Goal: Information Seeking & Learning: Compare options

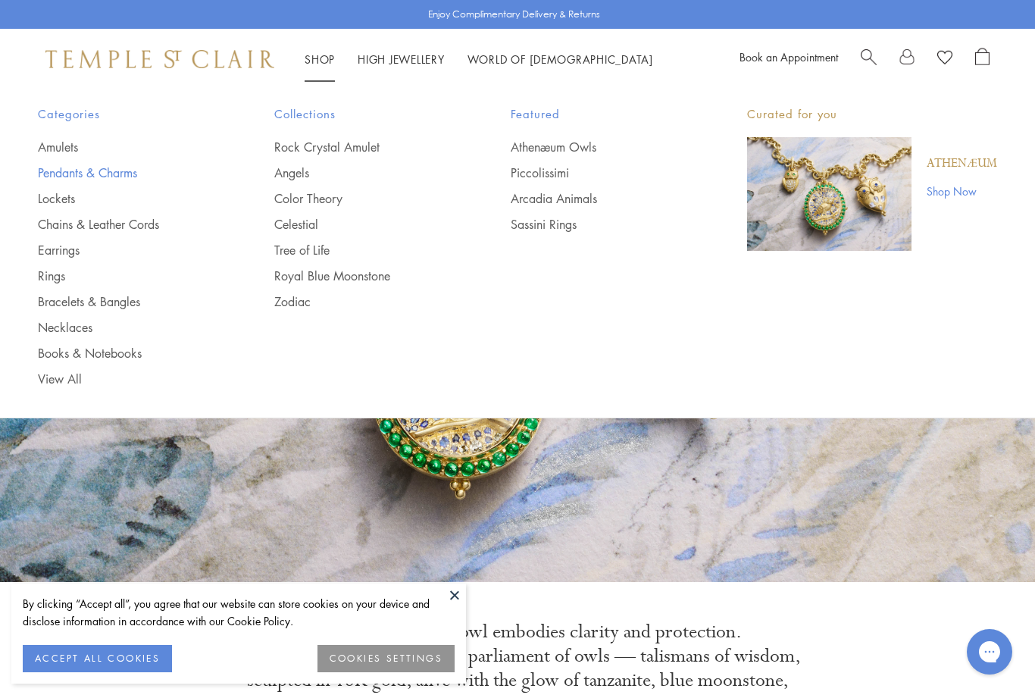
click at [117, 173] on link "Pendants & Charms" at bounding box center [126, 172] width 176 height 17
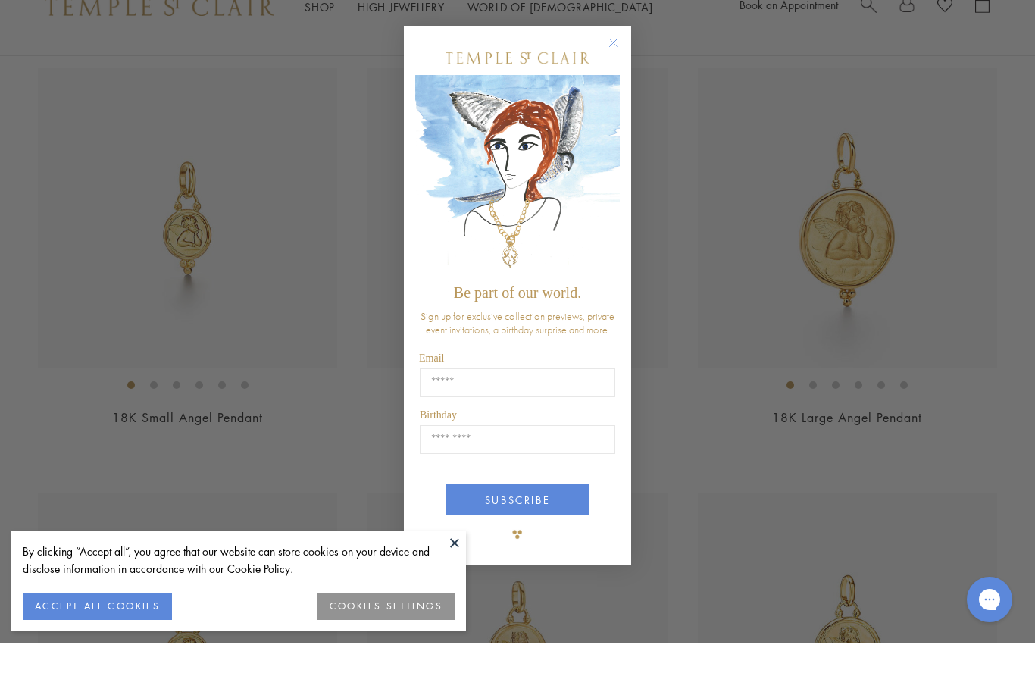
scroll to position [1861, 0]
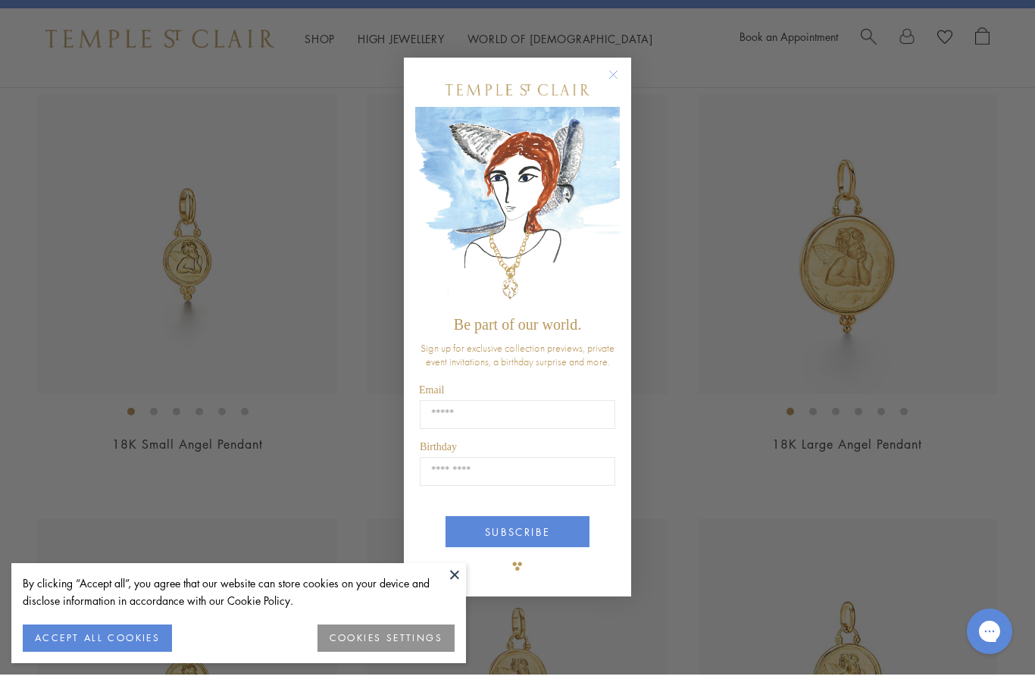
click at [614, 104] on circle "Close dialog" at bounding box center [614, 95] width 18 height 18
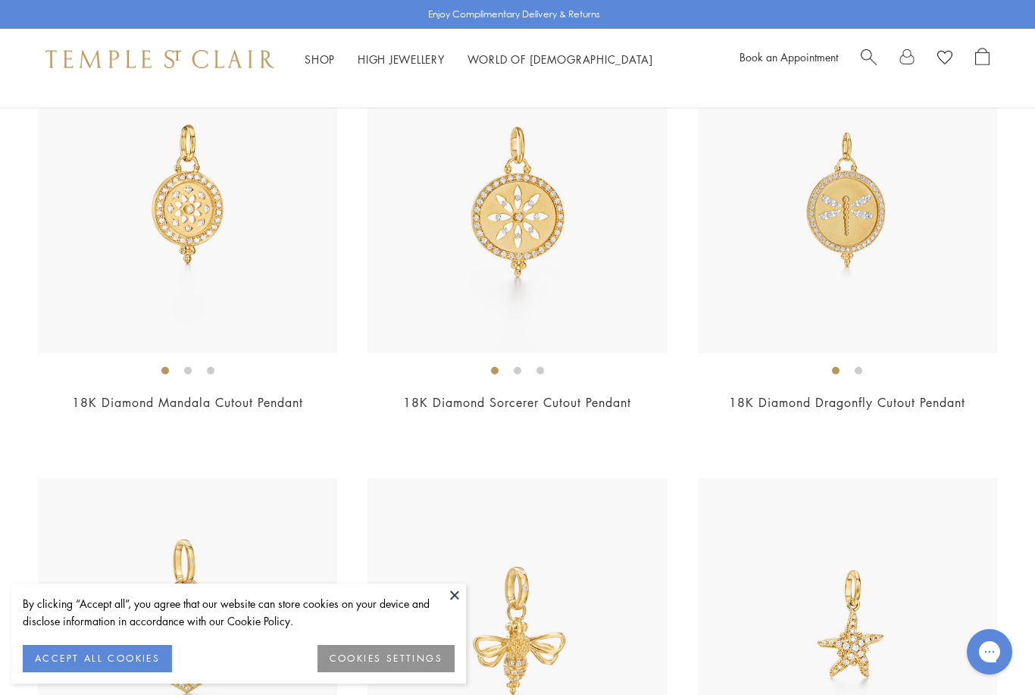
scroll to position [7440, 0]
click at [928, 287] on img at bounding box center [847, 203] width 299 height 299
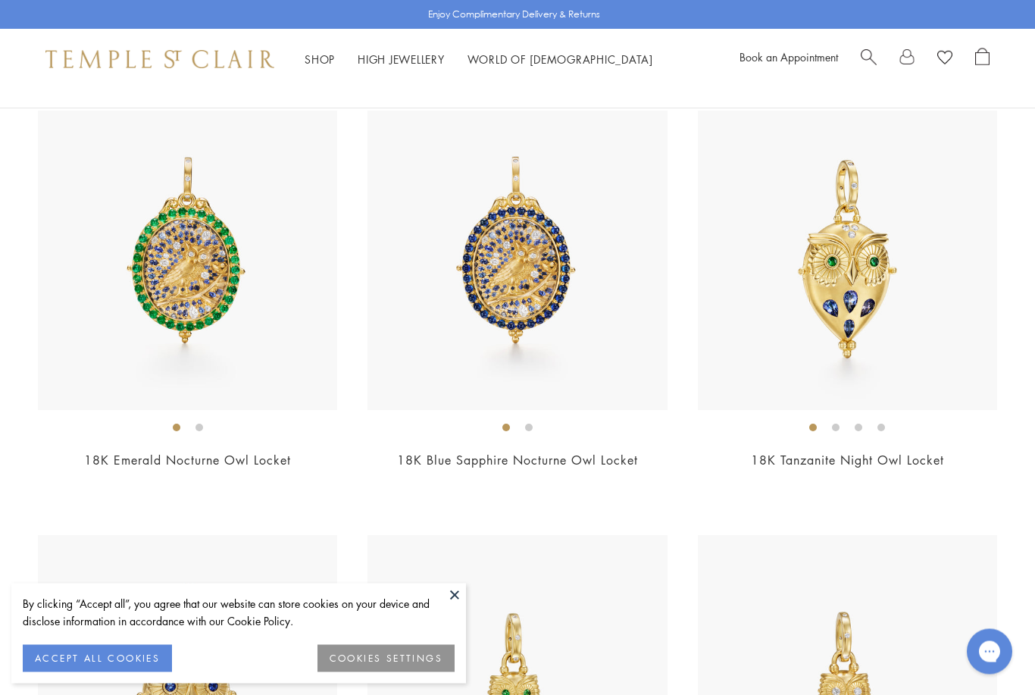
scroll to position [0, 0]
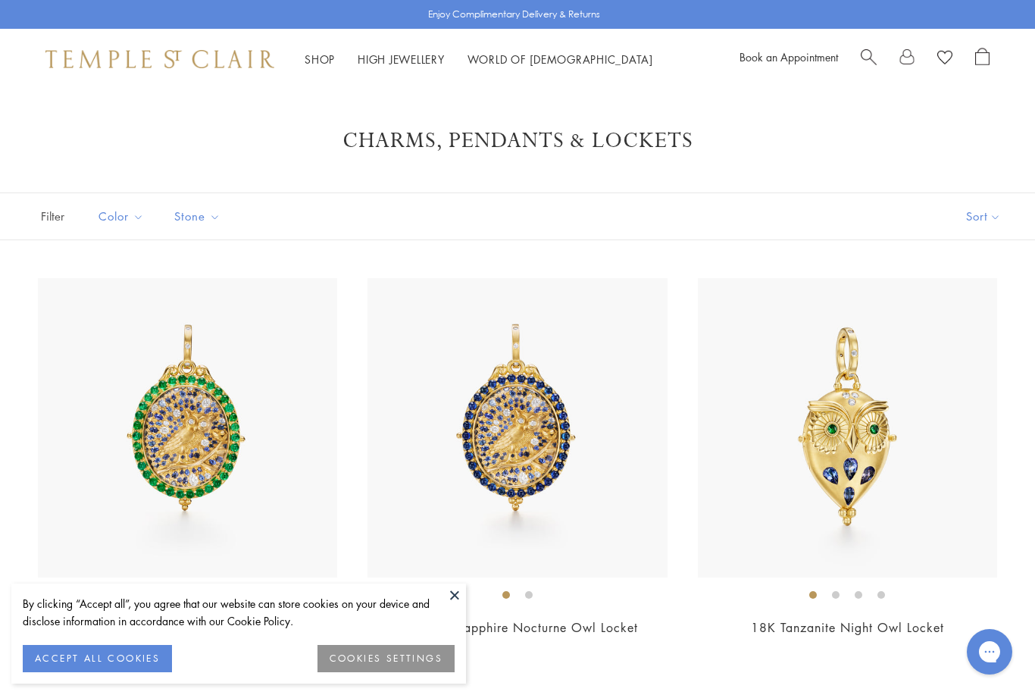
click at [323, 59] on link "Shop Shop" at bounding box center [320, 59] width 30 height 15
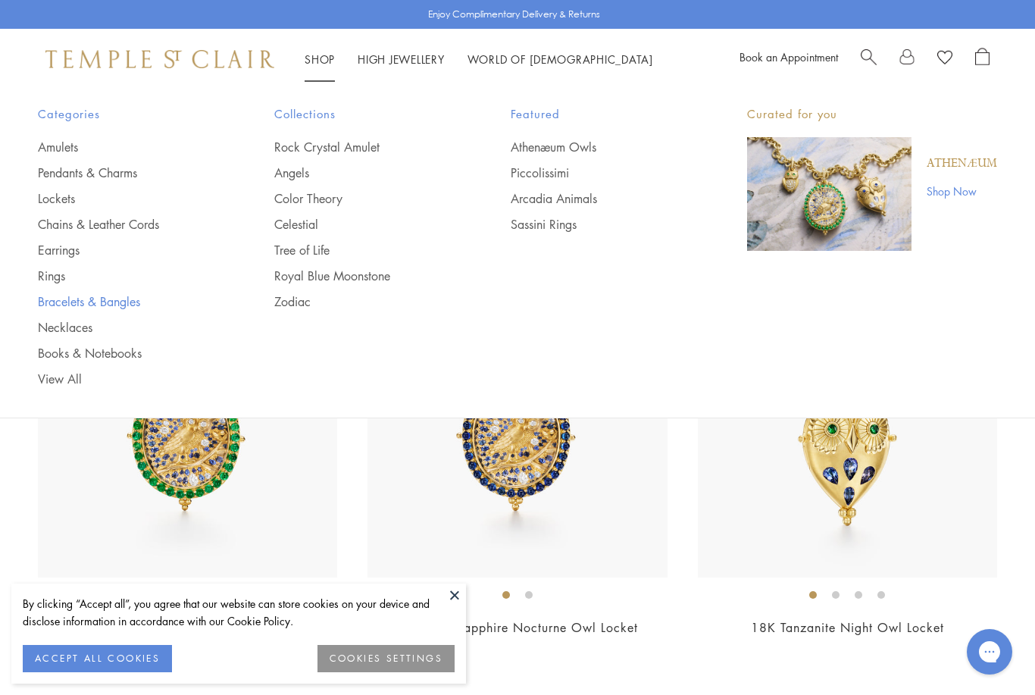
click at [121, 302] on link "Bracelets & Bangles" at bounding box center [126, 301] width 176 height 17
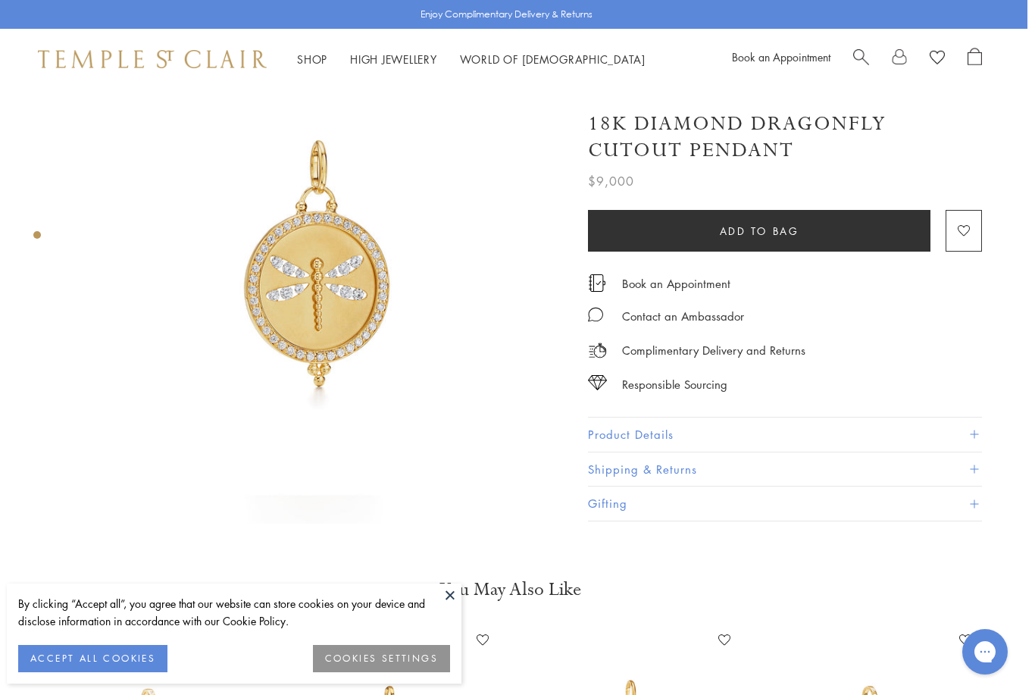
scroll to position [0, 3]
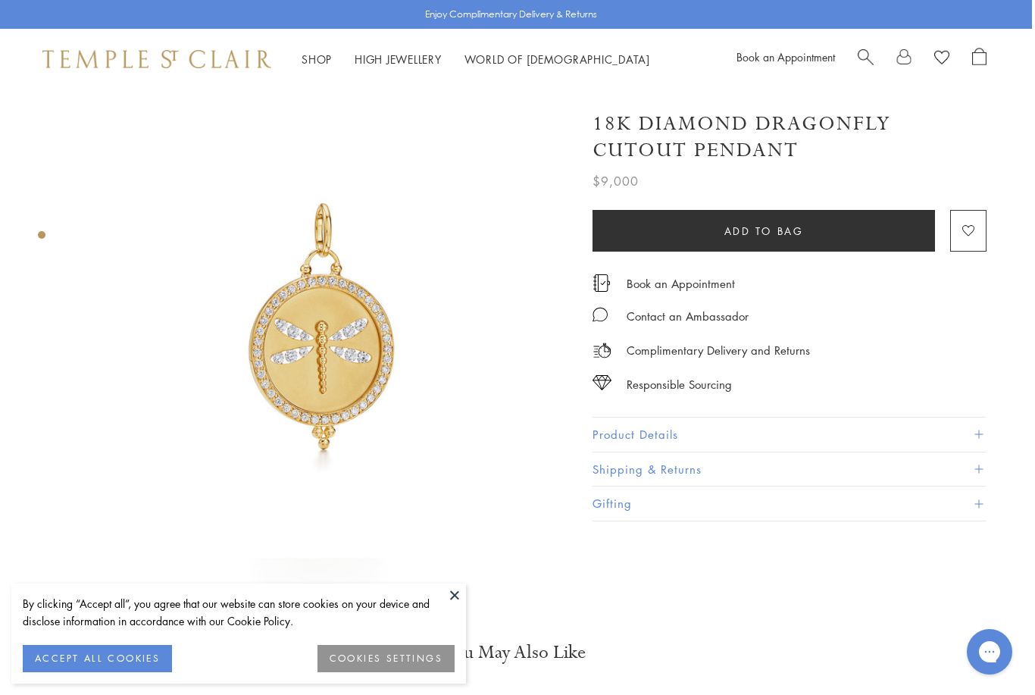
click at [350, 380] on img at bounding box center [321, 337] width 497 height 497
click at [350, 371] on img at bounding box center [321, 337] width 497 height 497
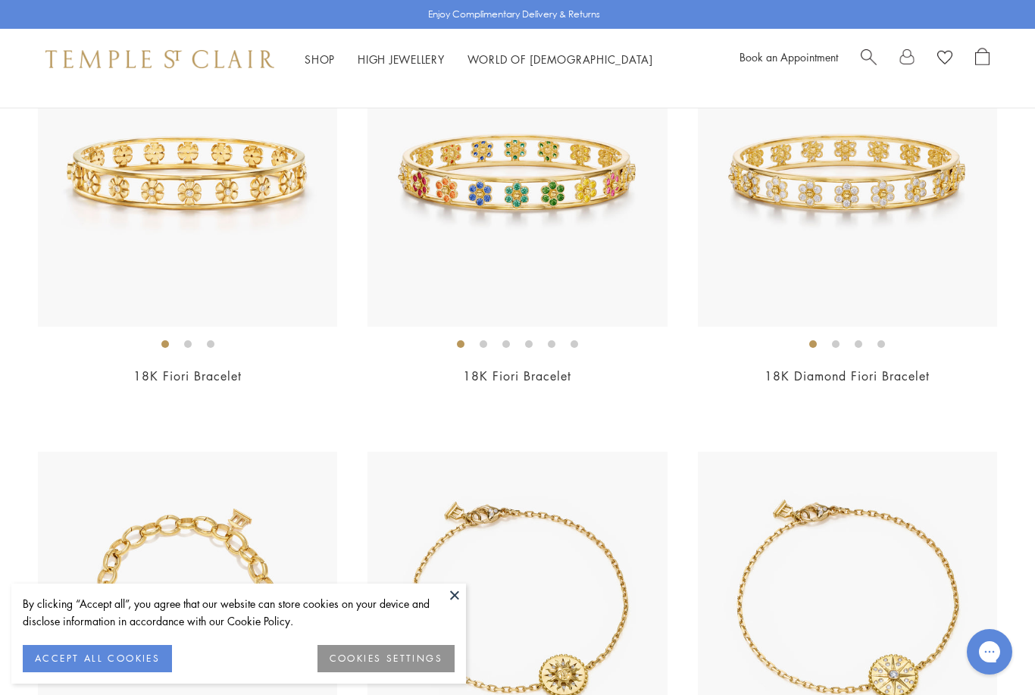
scroll to position [1102, 0]
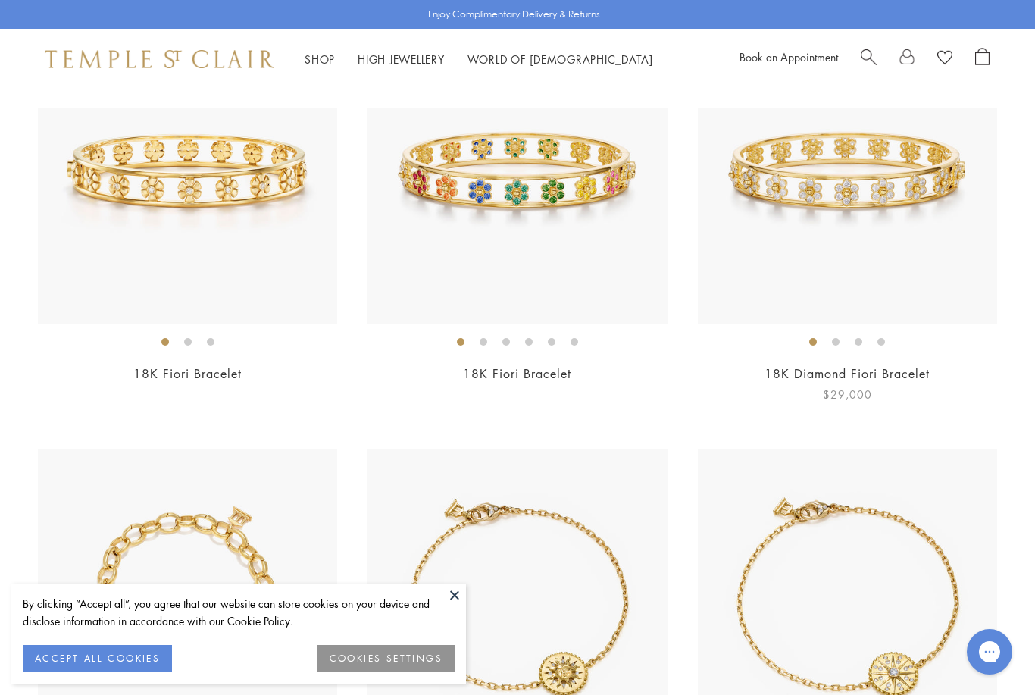
click at [899, 198] on img at bounding box center [847, 173] width 299 height 299
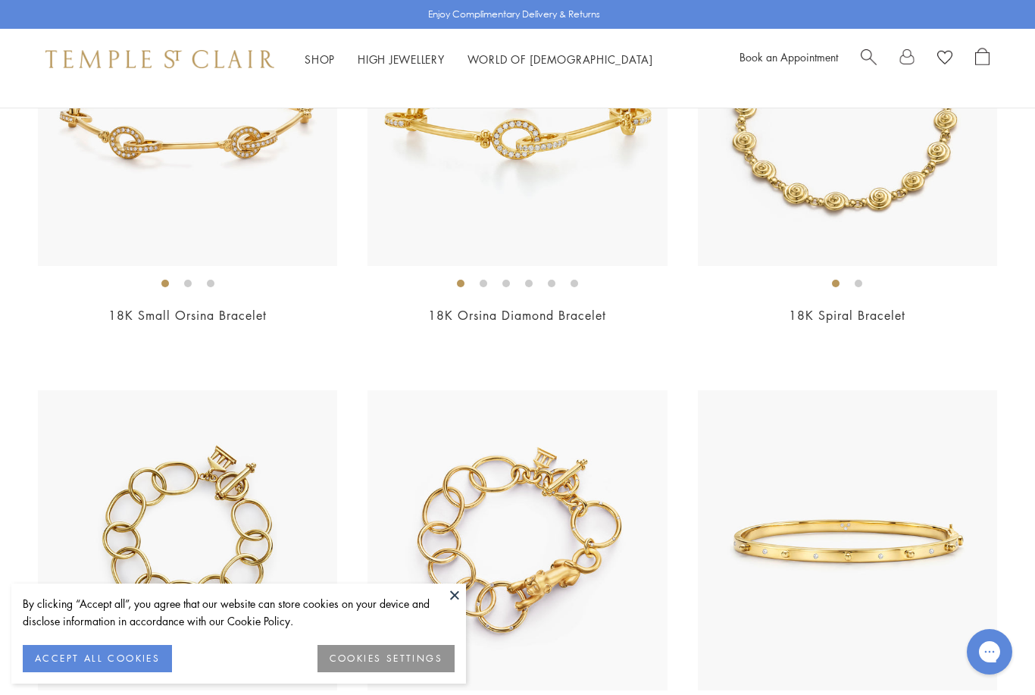
scroll to position [2421, 0]
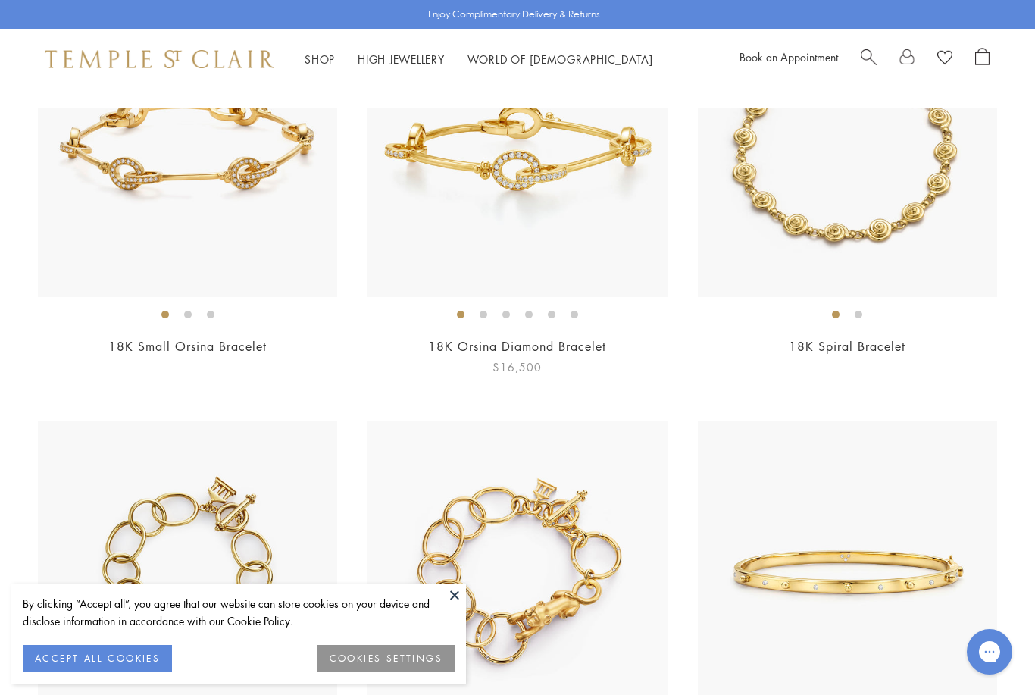
click at [570, 158] on img at bounding box center [516, 146] width 299 height 299
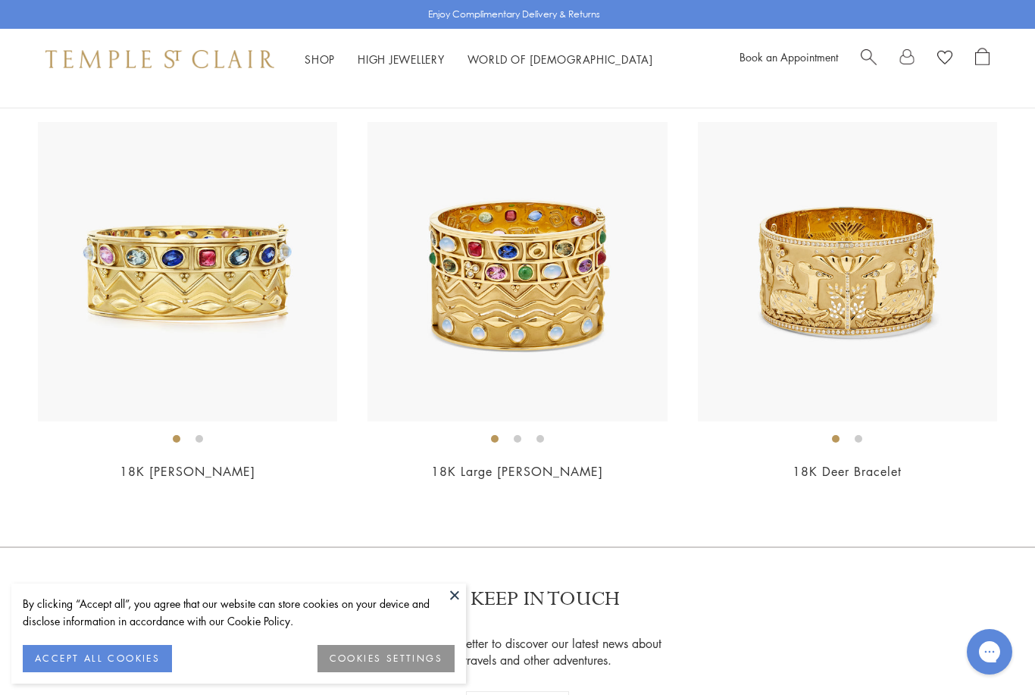
scroll to position [5268, 0]
click at [891, 277] on img at bounding box center [847, 270] width 299 height 299
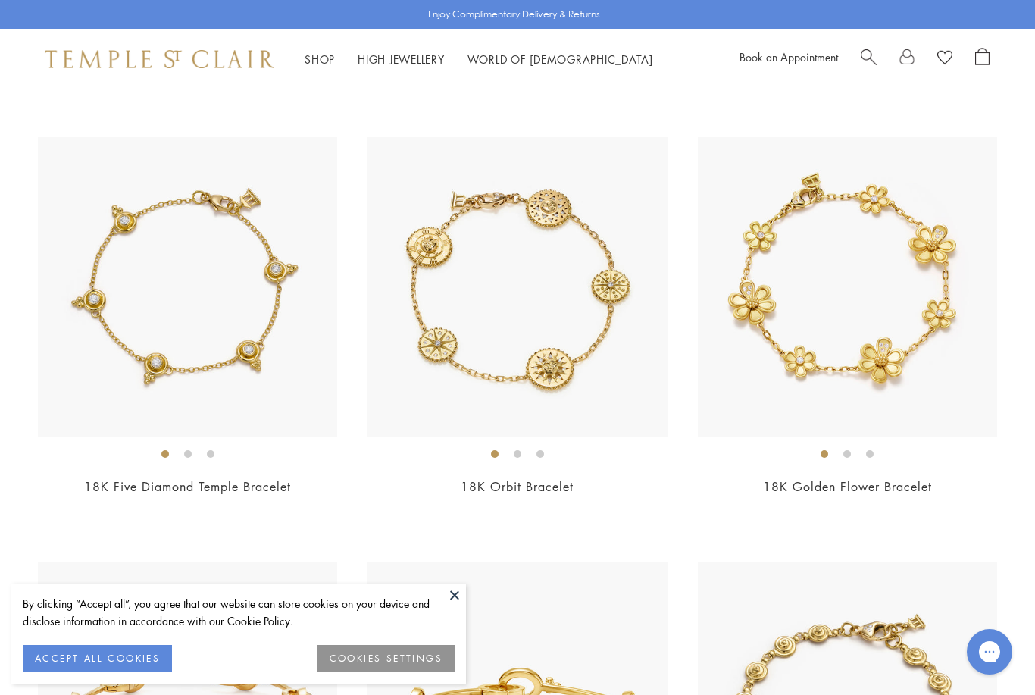
scroll to position [1847, 0]
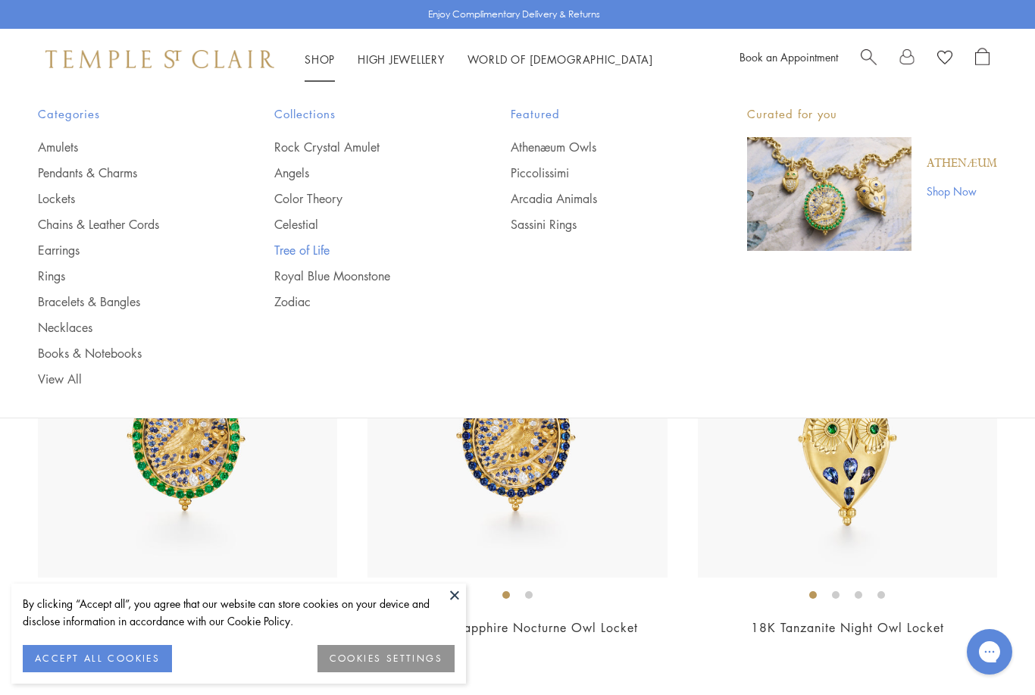
click at [314, 251] on link "Tree of Life" at bounding box center [362, 250] width 176 height 17
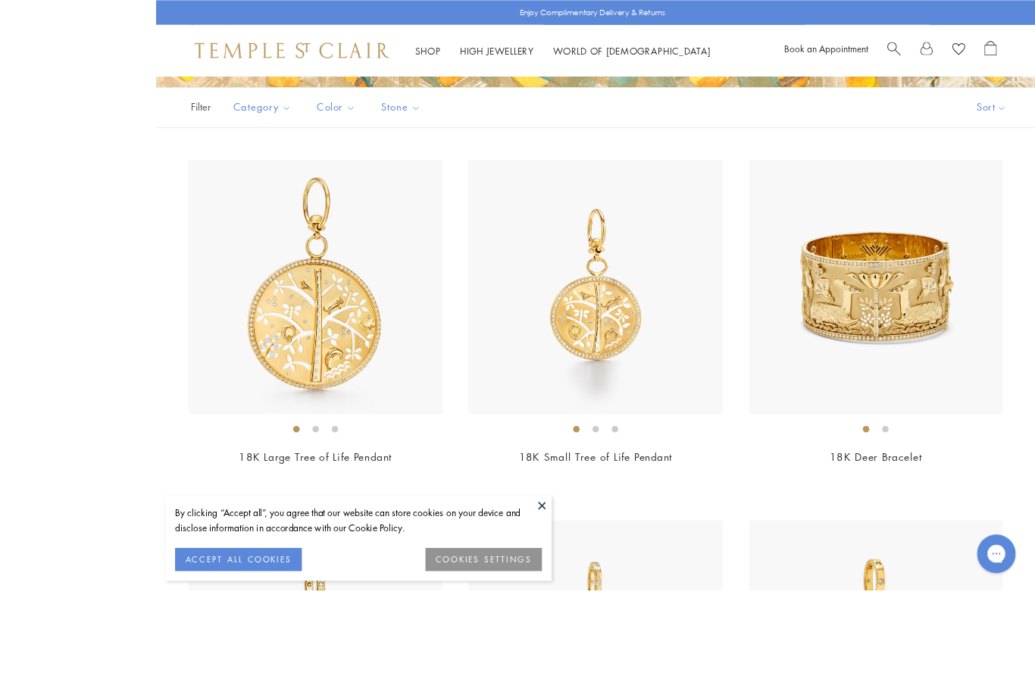
scroll to position [372, 0]
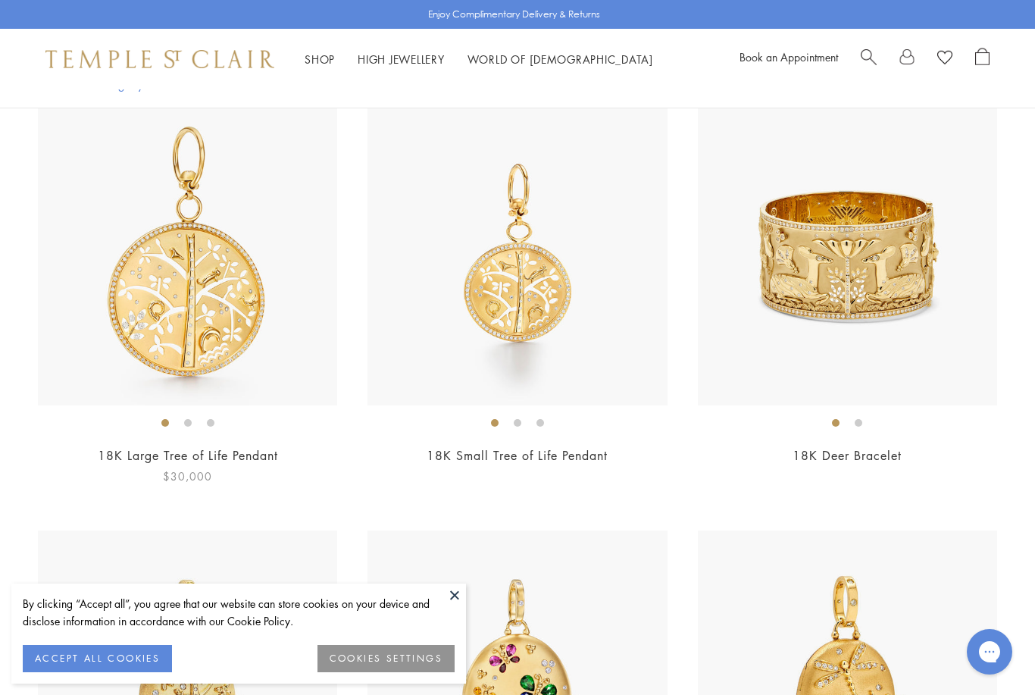
click at [230, 340] on img at bounding box center [187, 255] width 299 height 299
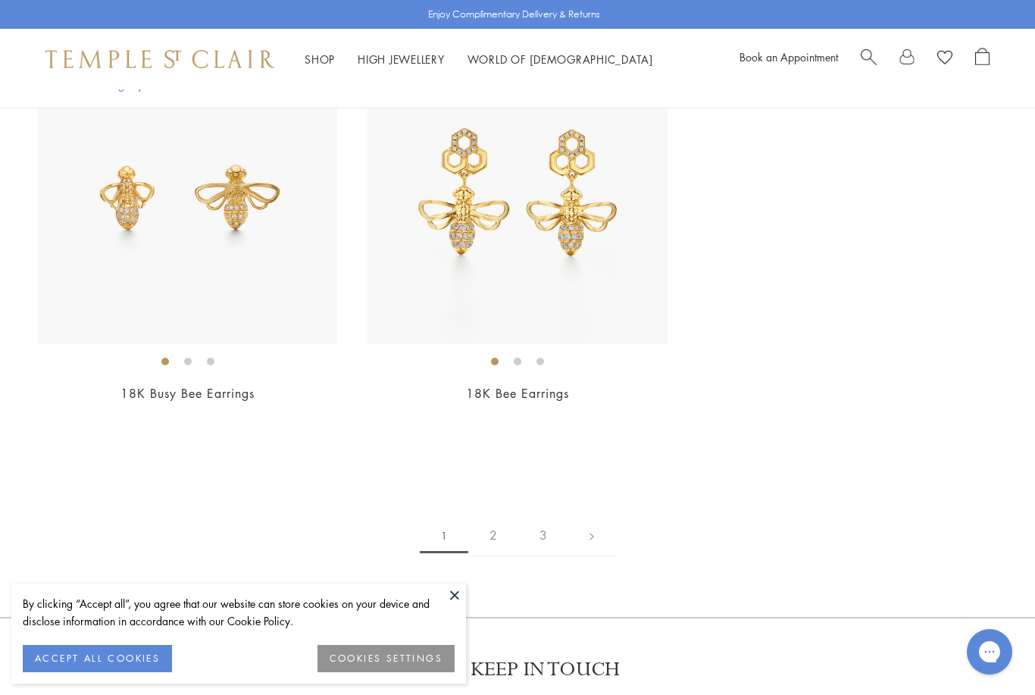
scroll to position [9348, 0]
click at [495, 518] on link "2" at bounding box center [493, 535] width 50 height 42
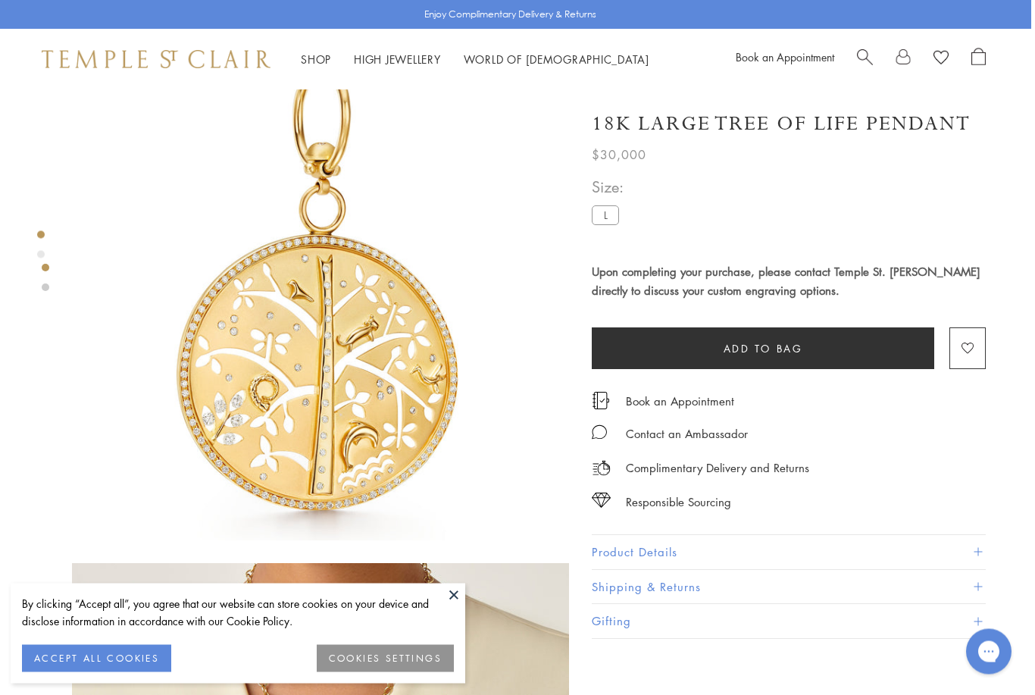
scroll to position [0, 3]
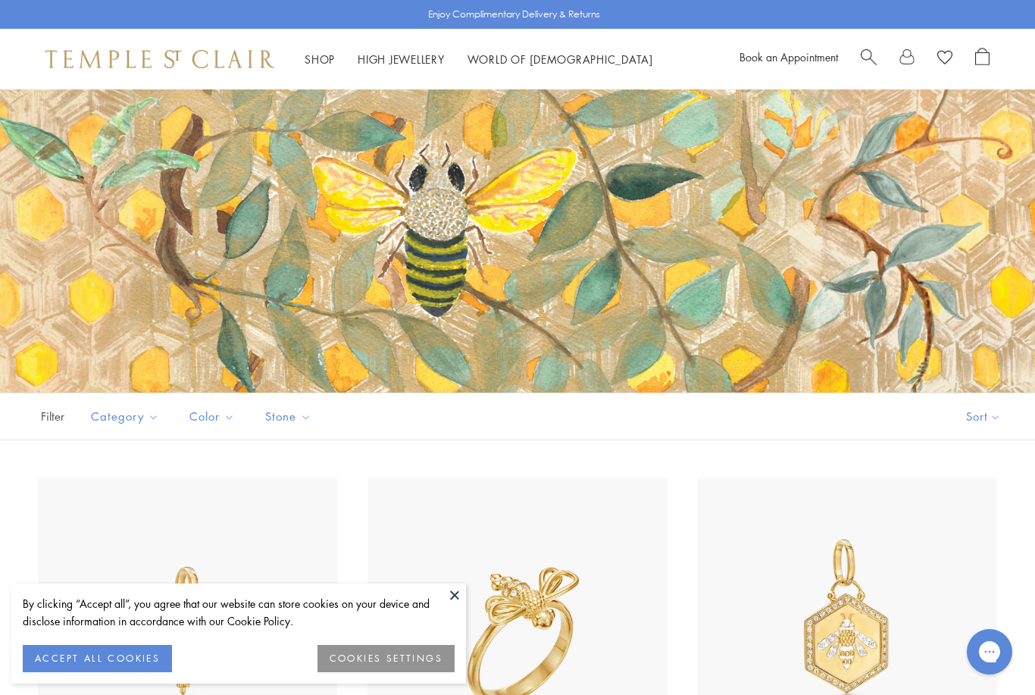
click at [415, 64] on link "High Jewellery High Jewellery" at bounding box center [401, 59] width 87 height 15
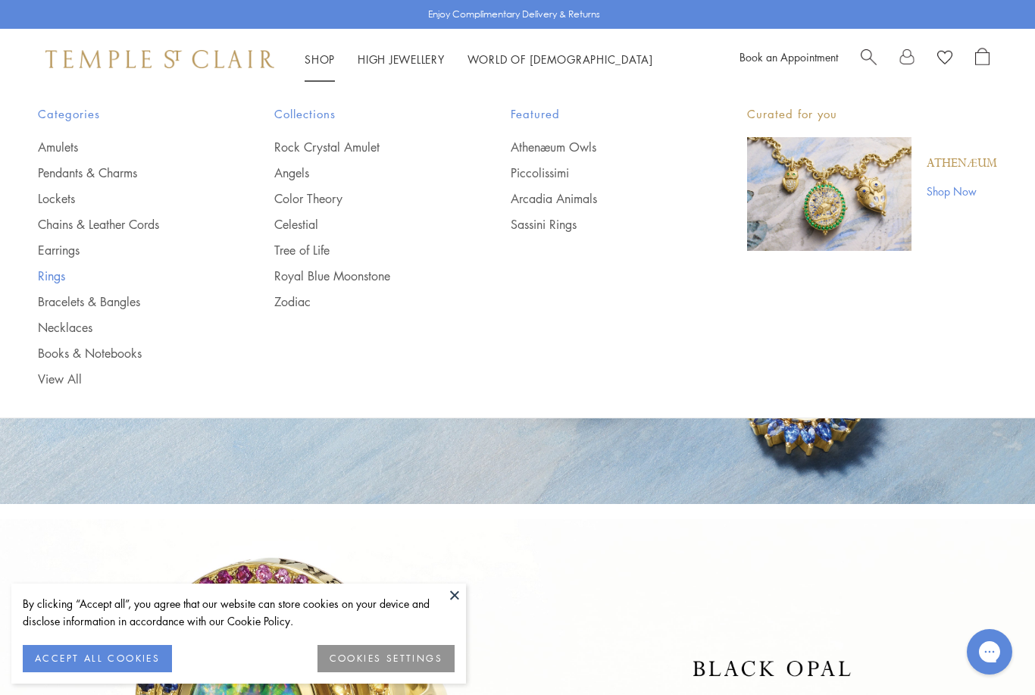
click at [56, 281] on link "Rings" at bounding box center [126, 275] width 176 height 17
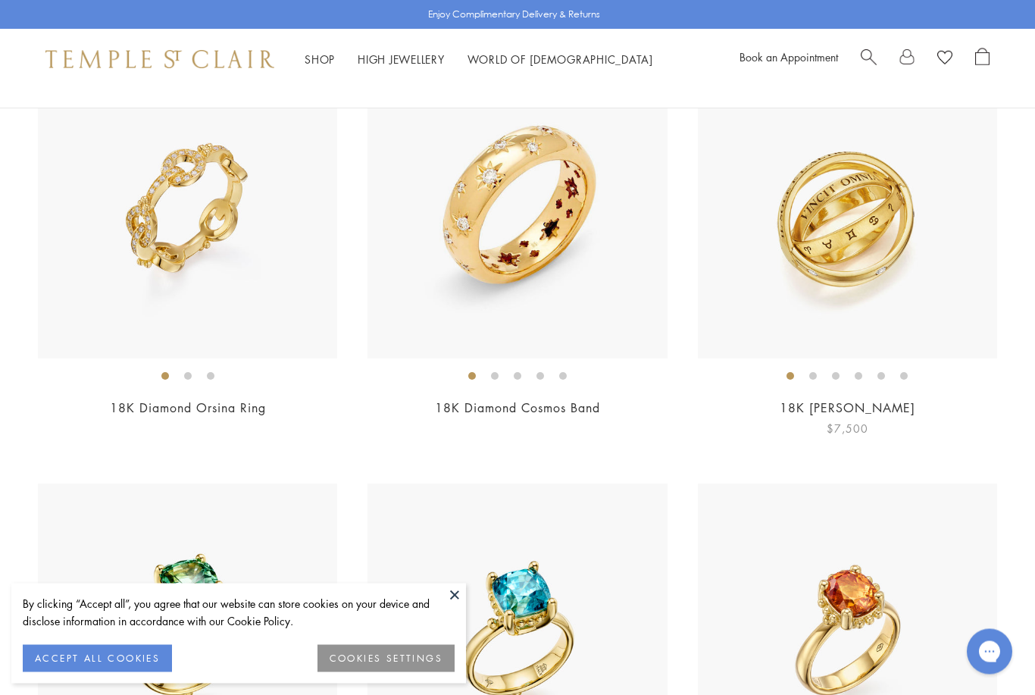
scroll to position [1068, 0]
click at [233, 263] on img at bounding box center [187, 207] width 299 height 299
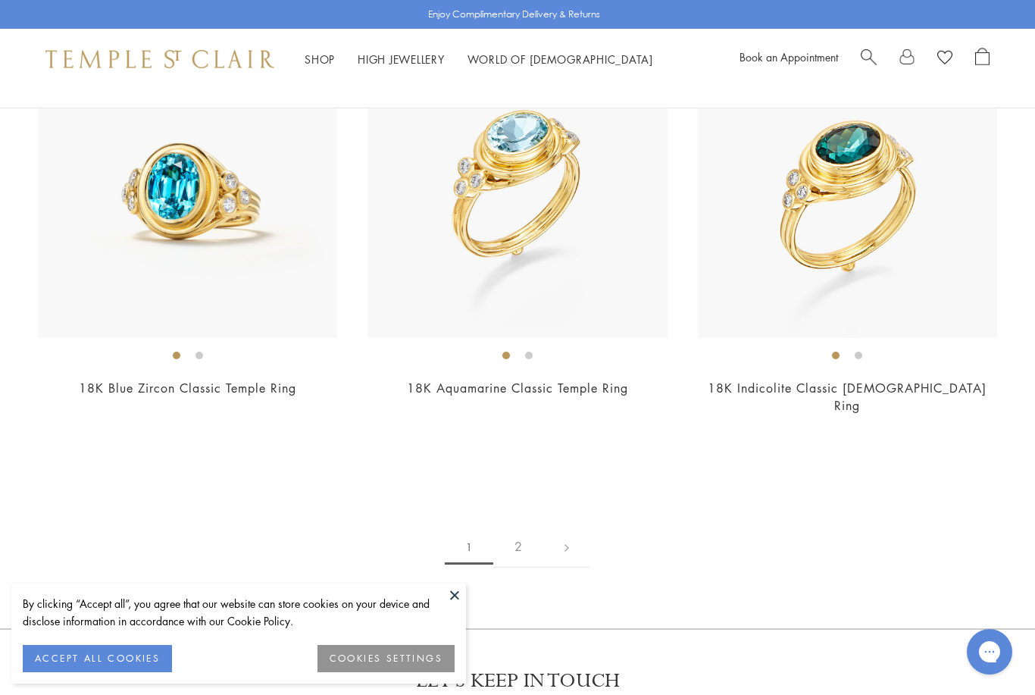
scroll to position [6709, 0]
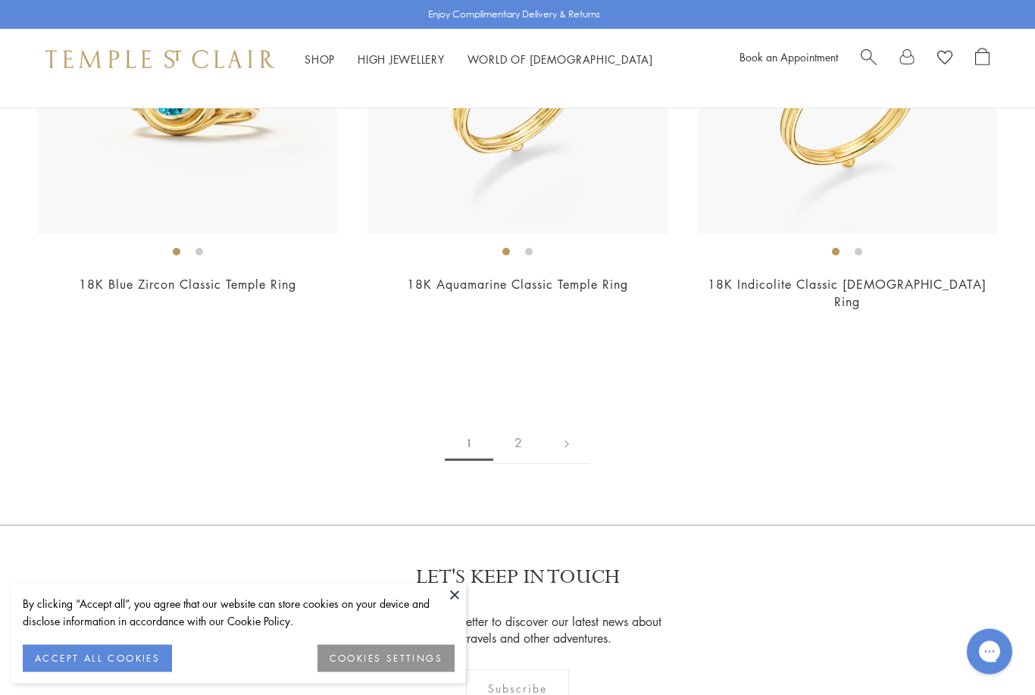
click at [524, 423] on link "2" at bounding box center [518, 444] width 50 height 42
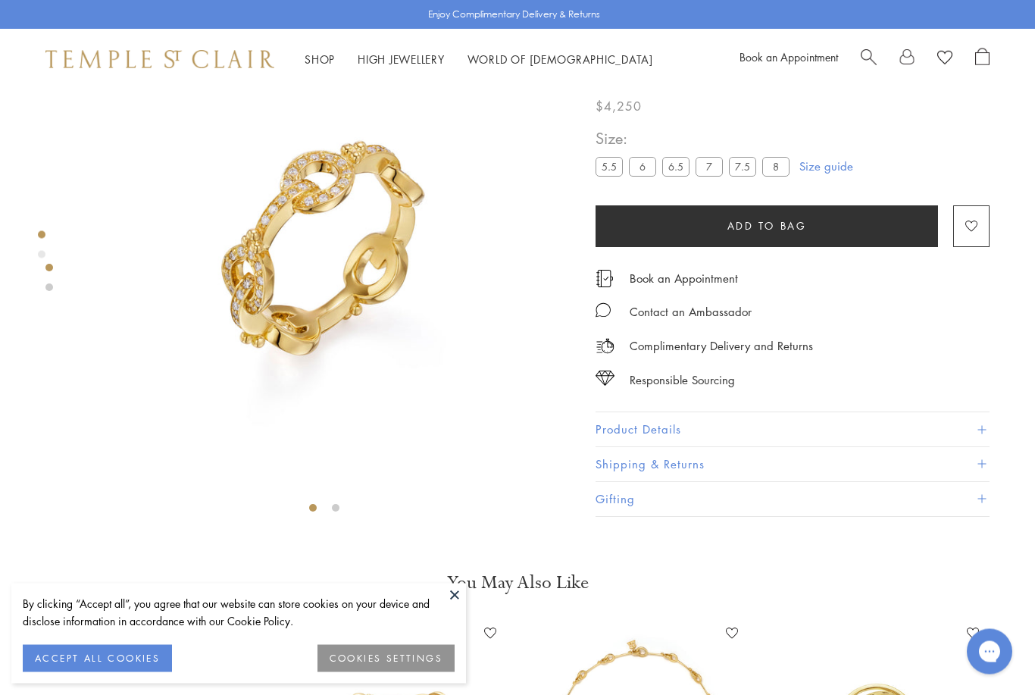
scroll to position [89, 0]
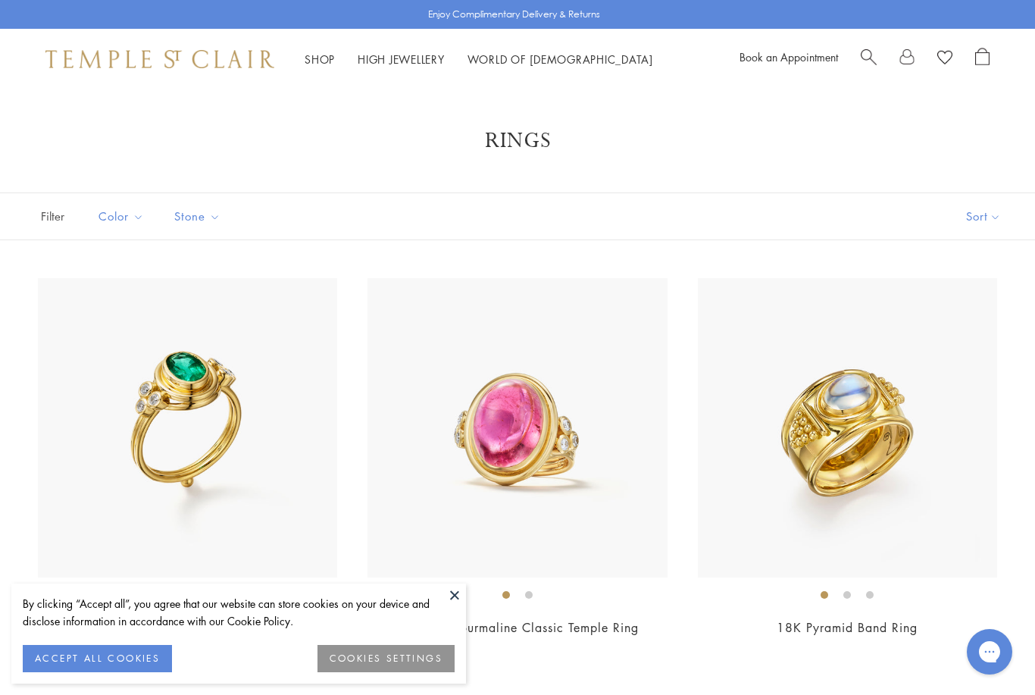
scroll to position [1, 0]
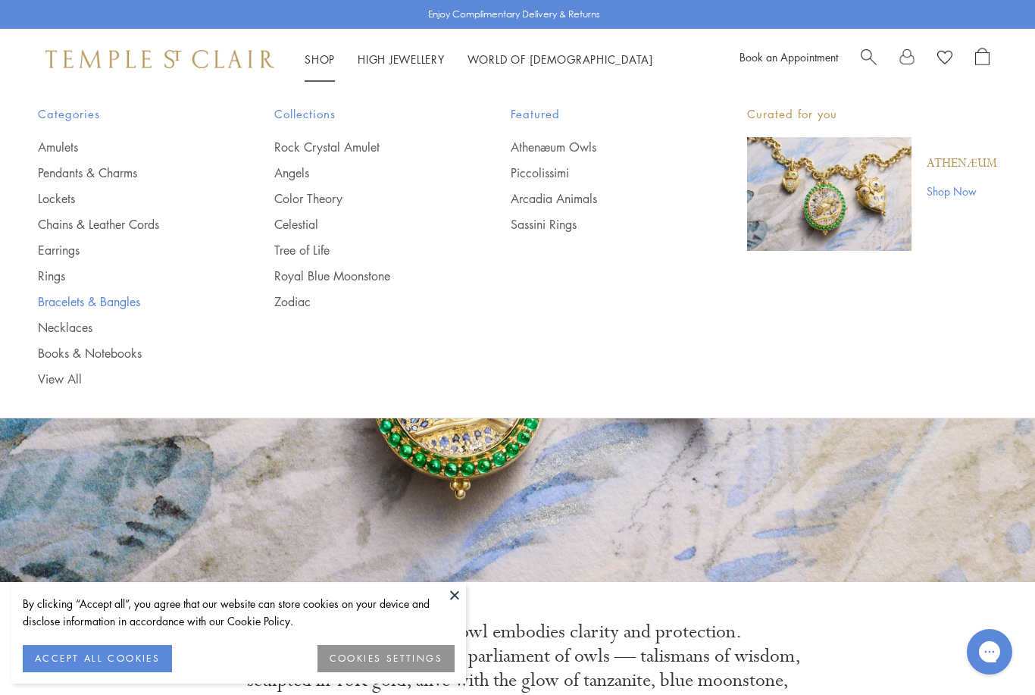
click at [123, 303] on link "Bracelets & Bangles" at bounding box center [126, 301] width 176 height 17
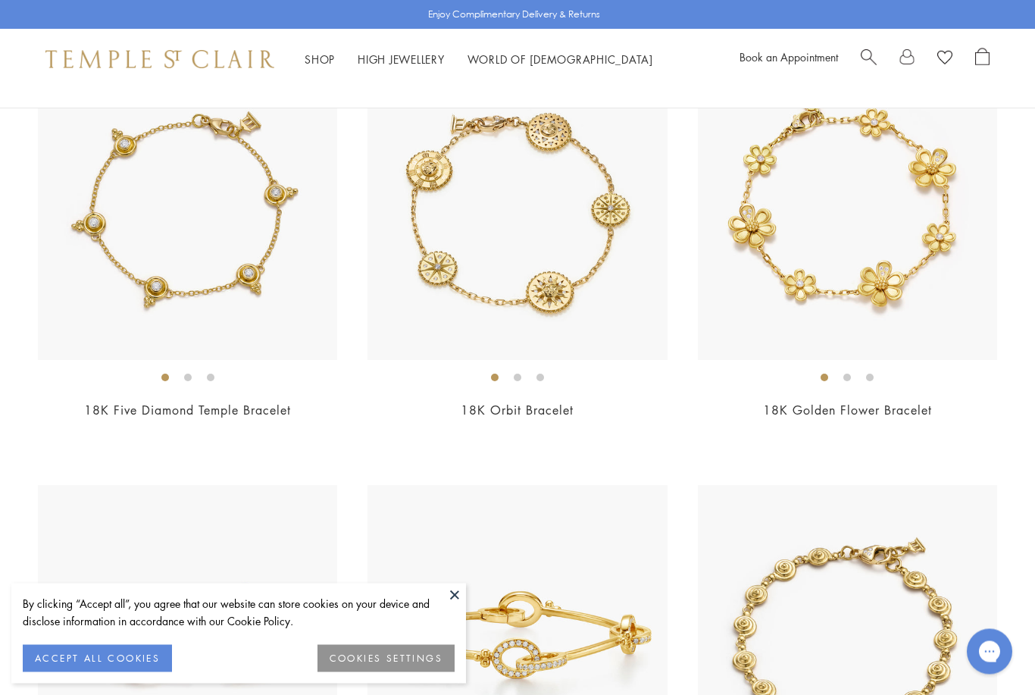
scroll to position [1871, 0]
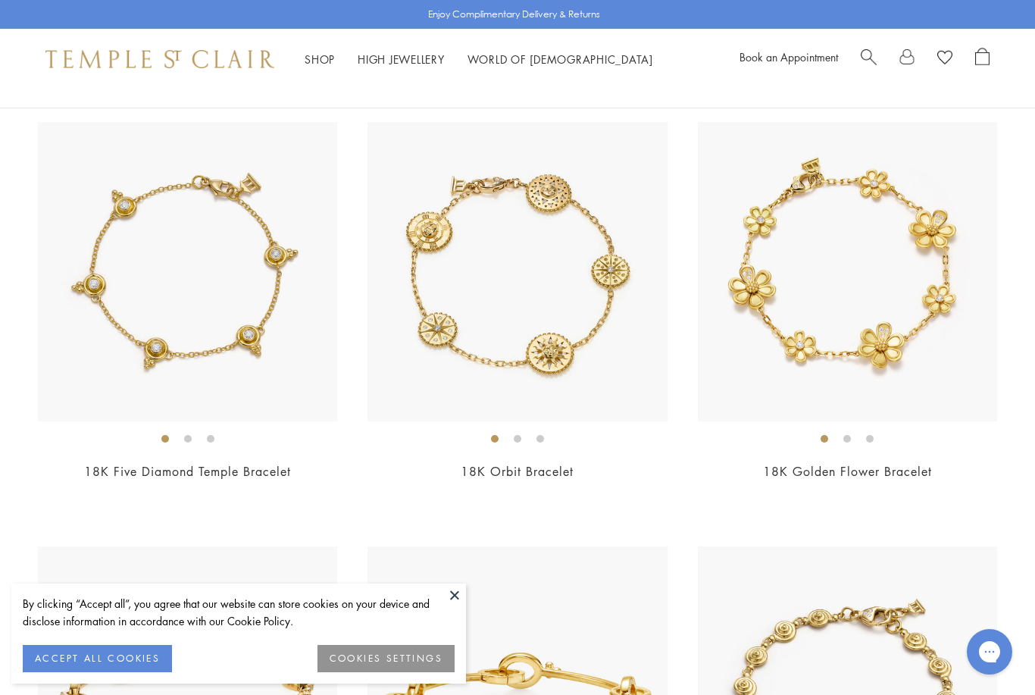
click at [326, 55] on link "Shop Shop" at bounding box center [320, 59] width 30 height 15
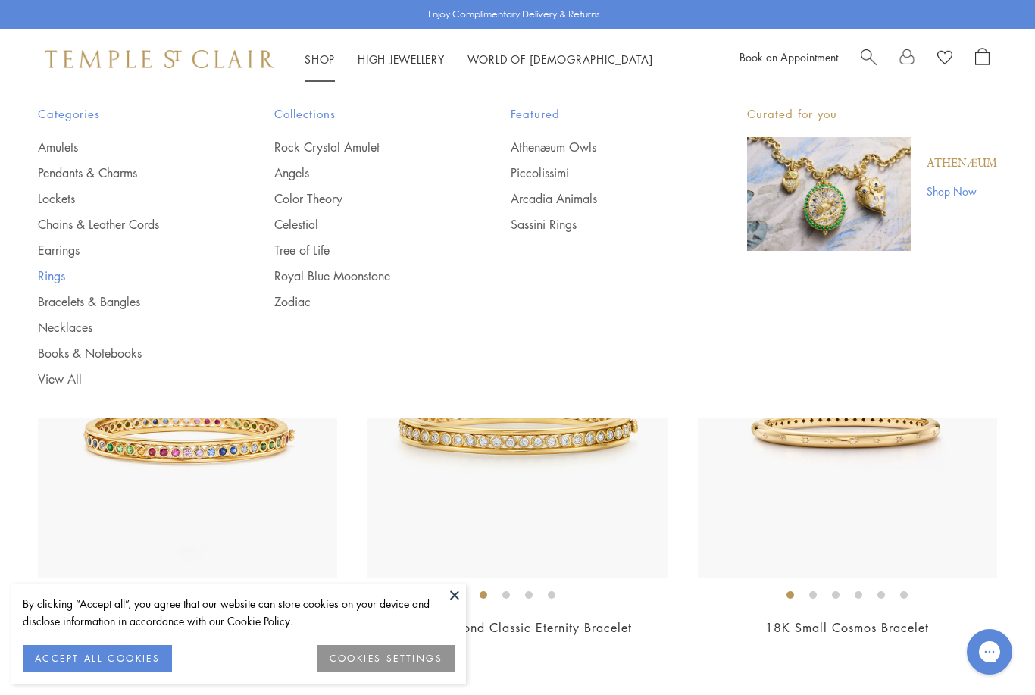
click at [61, 281] on link "Rings" at bounding box center [126, 275] width 176 height 17
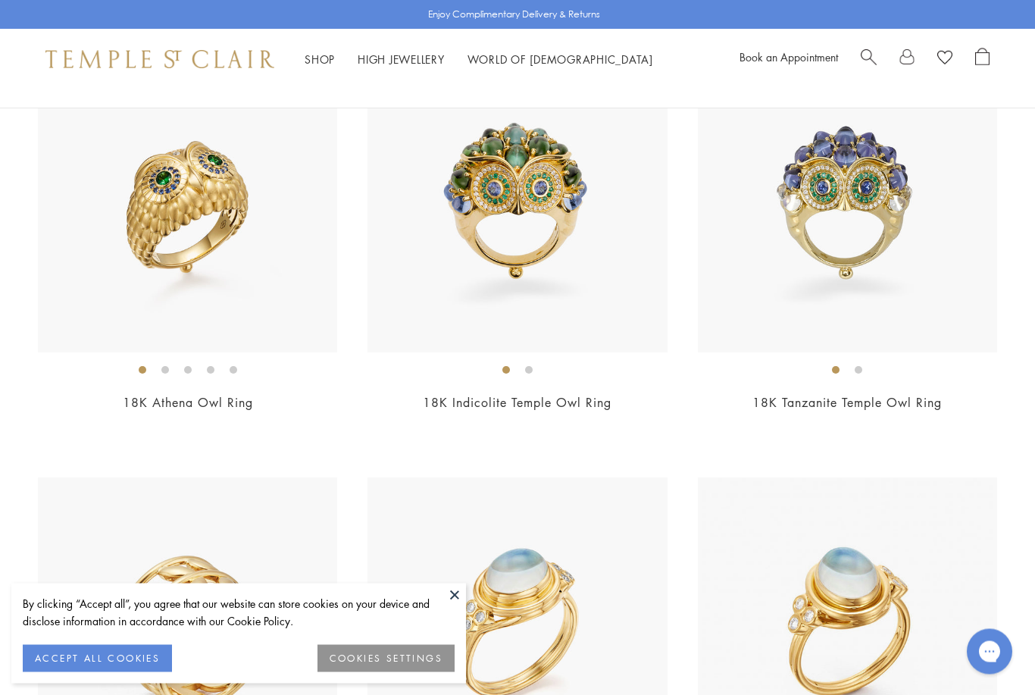
scroll to position [225, 0]
click at [554, 224] on img at bounding box center [516, 202] width 299 height 299
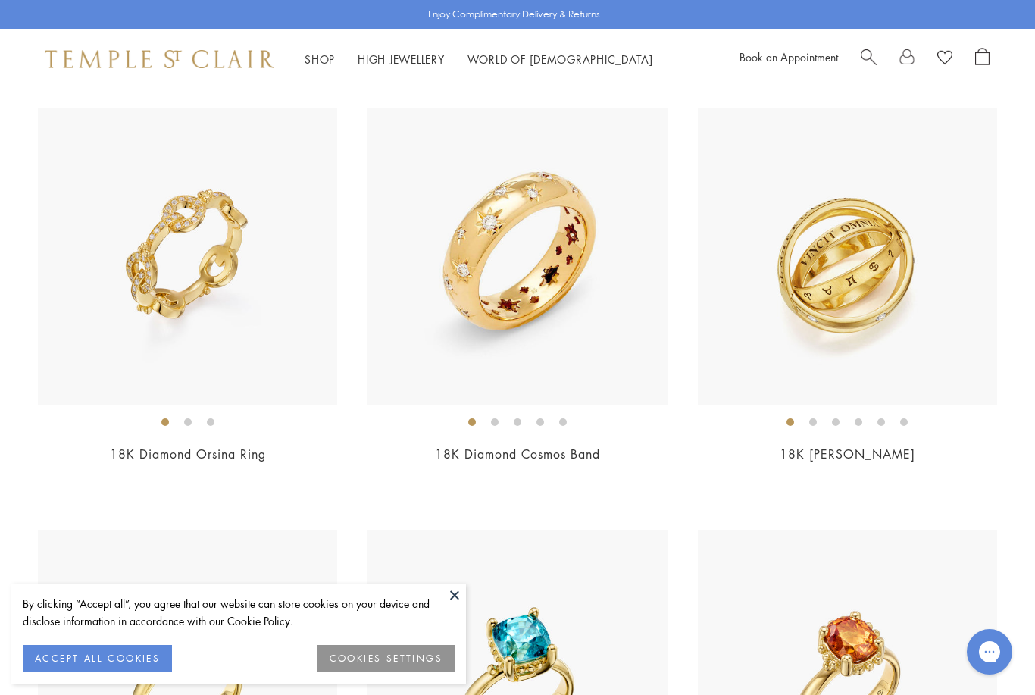
scroll to position [1023, 0]
click at [218, 455] on link "18K Diamond Orsina Ring" at bounding box center [188, 453] width 156 height 17
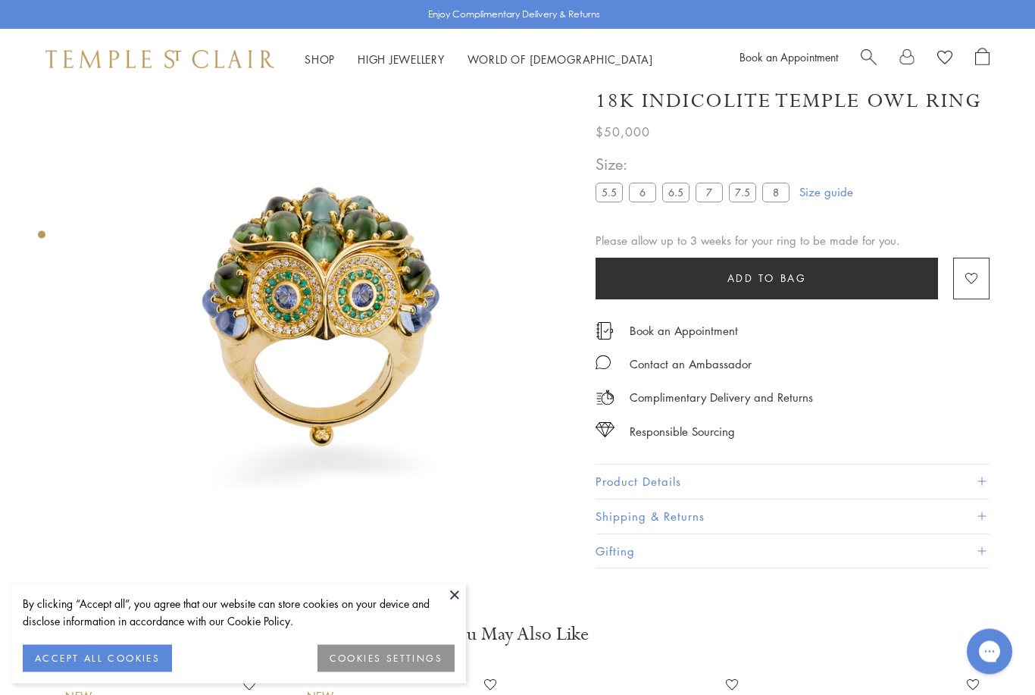
scroll to position [18, 0]
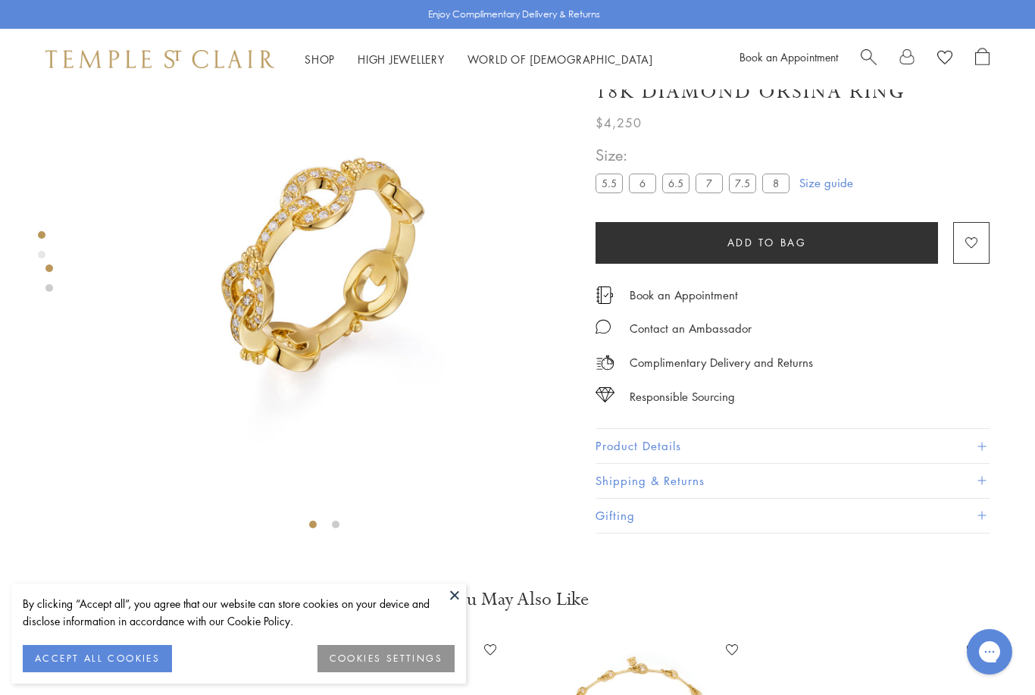
click at [481, 332] on img at bounding box center [324, 265] width 497 height 497
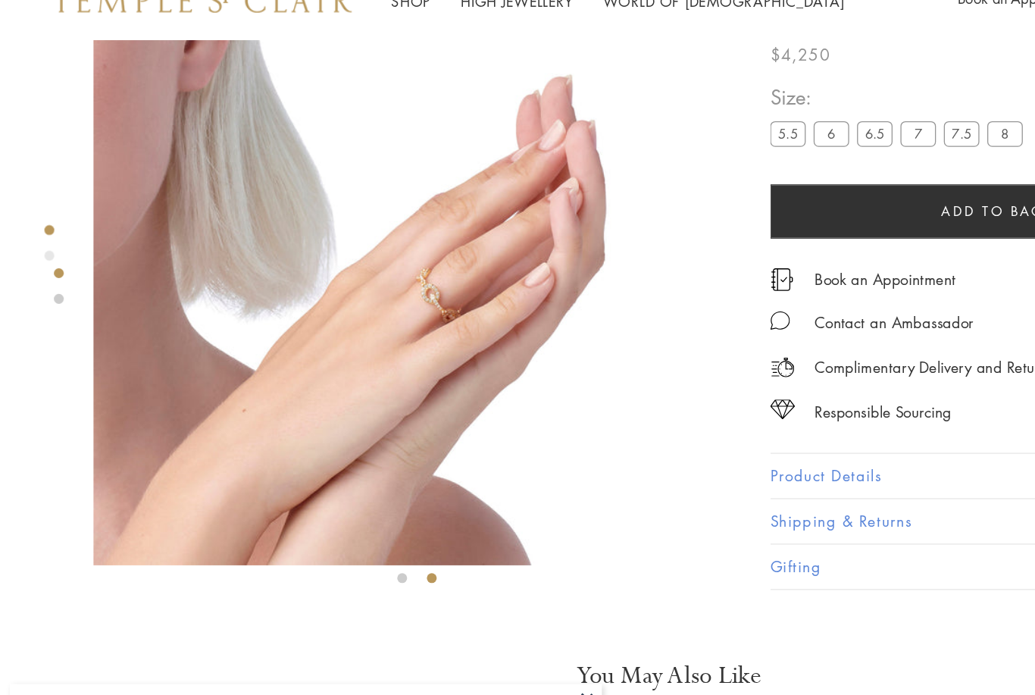
scroll to position [8, 0]
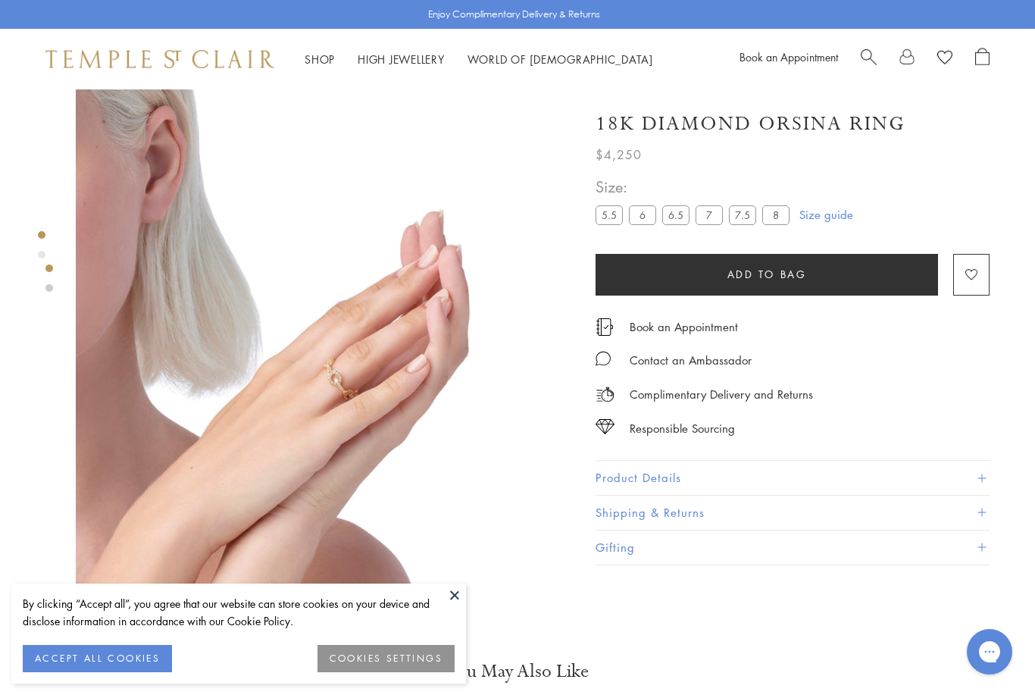
click at [316, 60] on link "Shop Shop" at bounding box center [320, 59] width 30 height 15
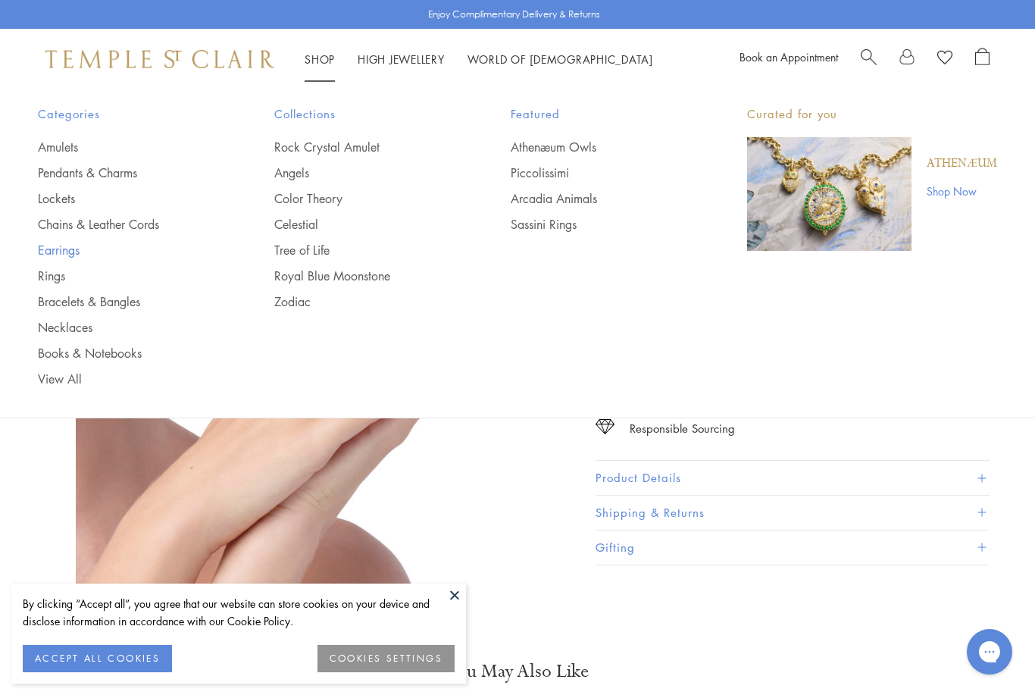
click at [74, 251] on link "Earrings" at bounding box center [126, 250] width 176 height 17
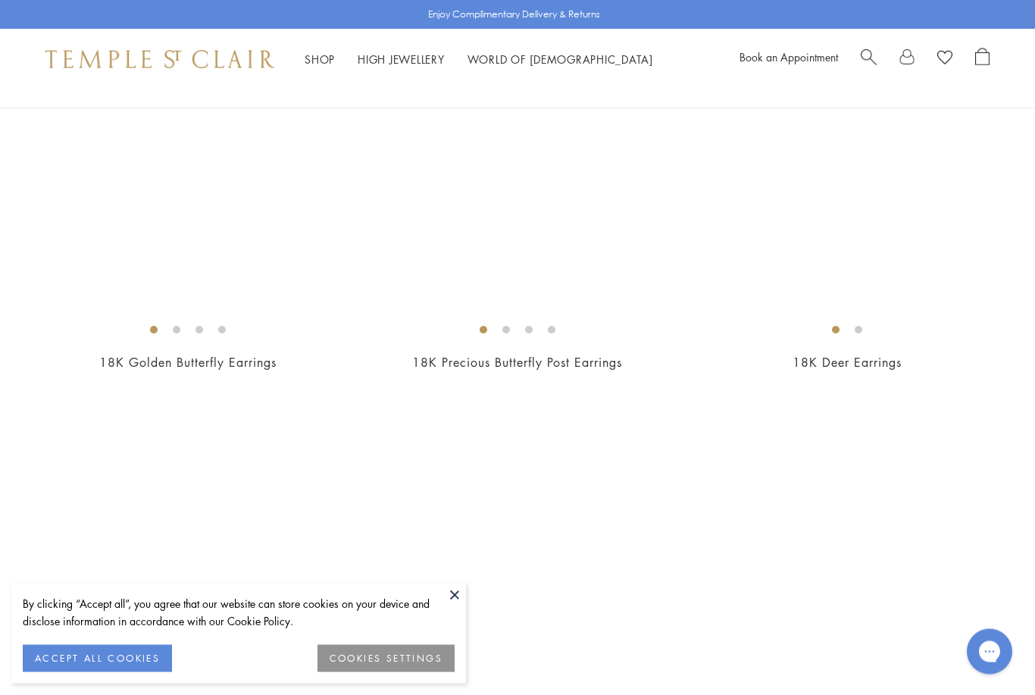
scroll to position [6962, 0]
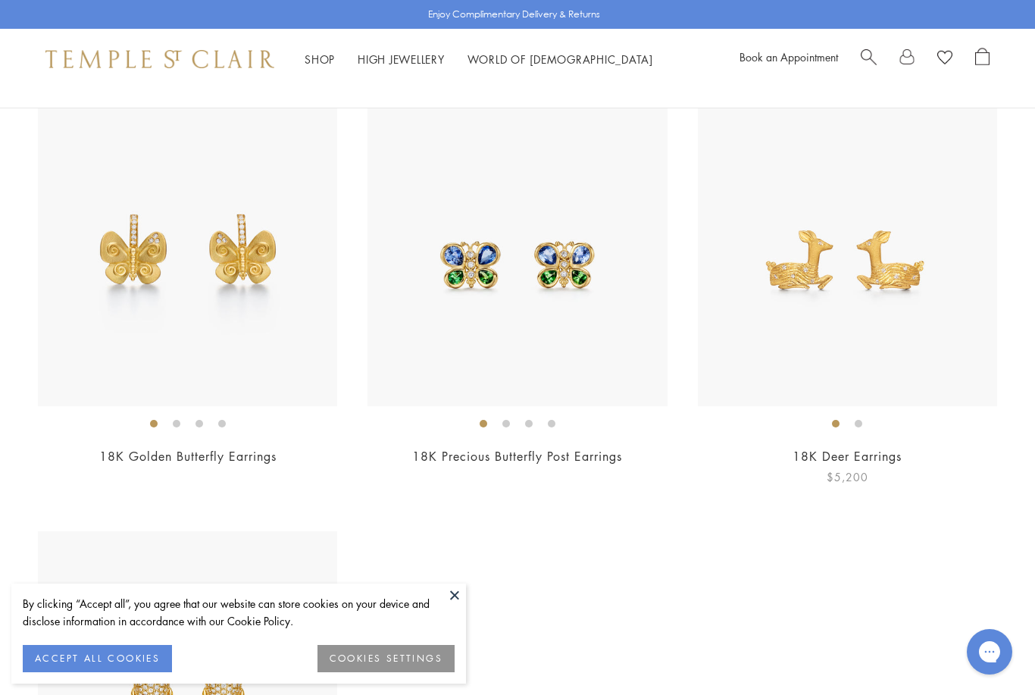
click at [949, 197] on img at bounding box center [847, 256] width 299 height 299
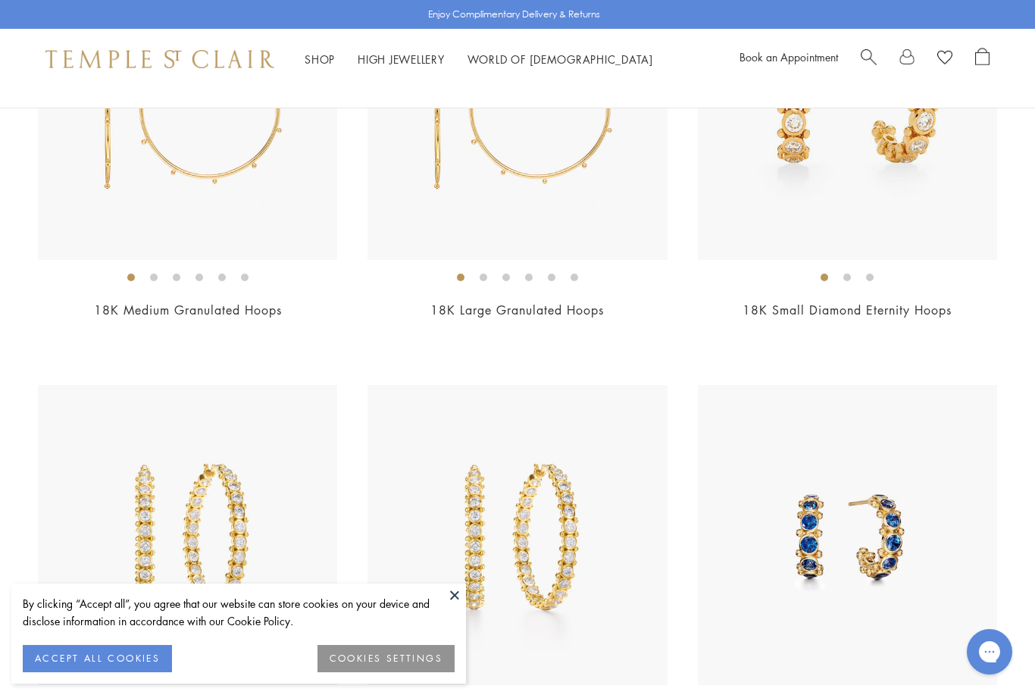
scroll to position [5409, 0]
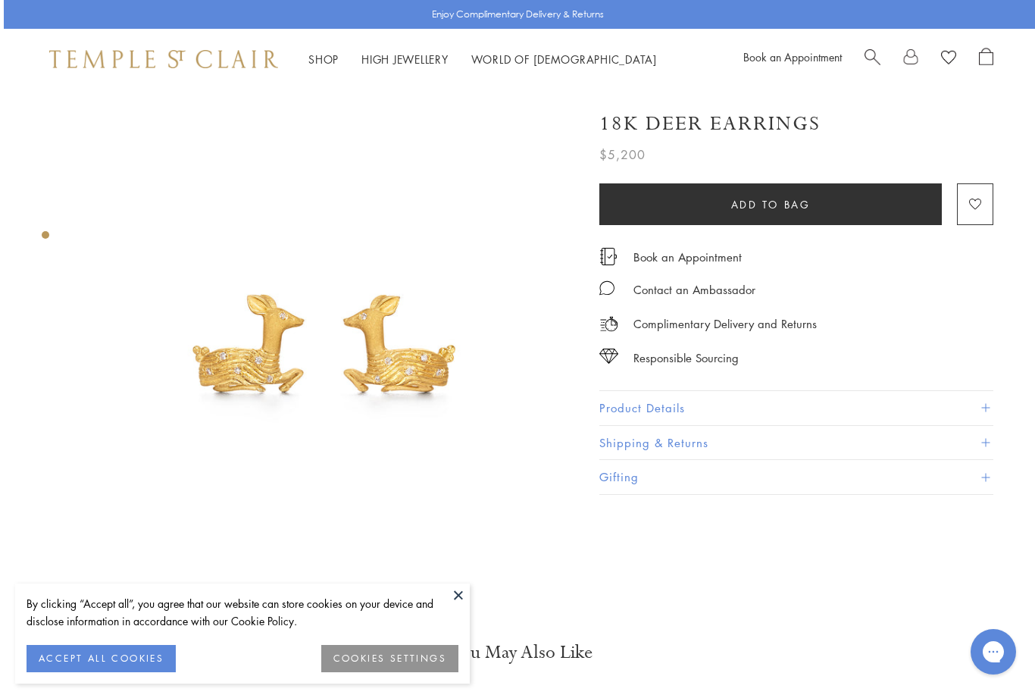
scroll to position [0, 3]
